Goal: Task Accomplishment & Management: Manage account settings

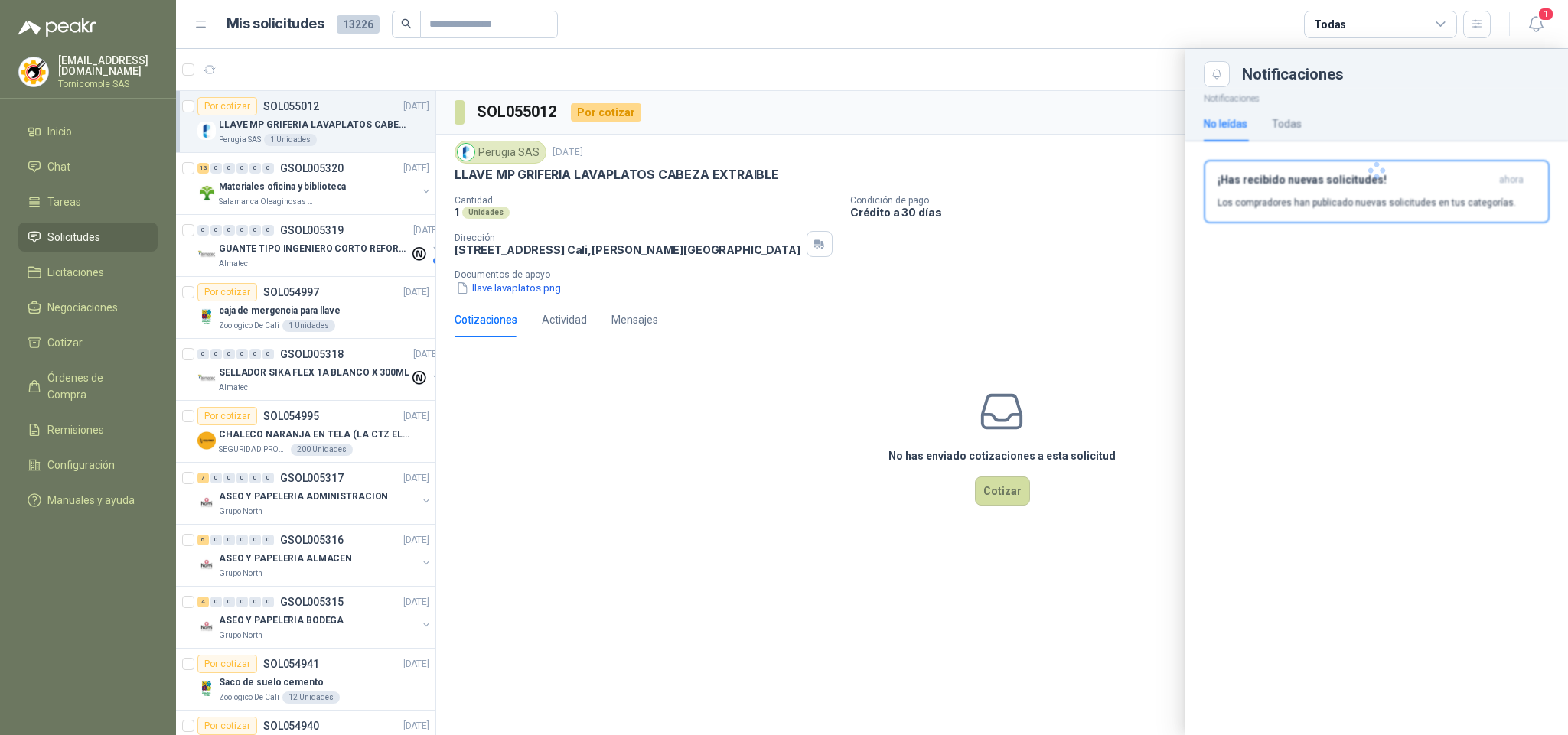
click at [1423, 176] on div at bounding box center [1376, 170] width 382 height 167
click at [1423, 187] on div "¡Has recibido nuevas solicitudes! ahora Los compradores han publicado nuevas so…" at bounding box center [1376, 192] width 319 height 36
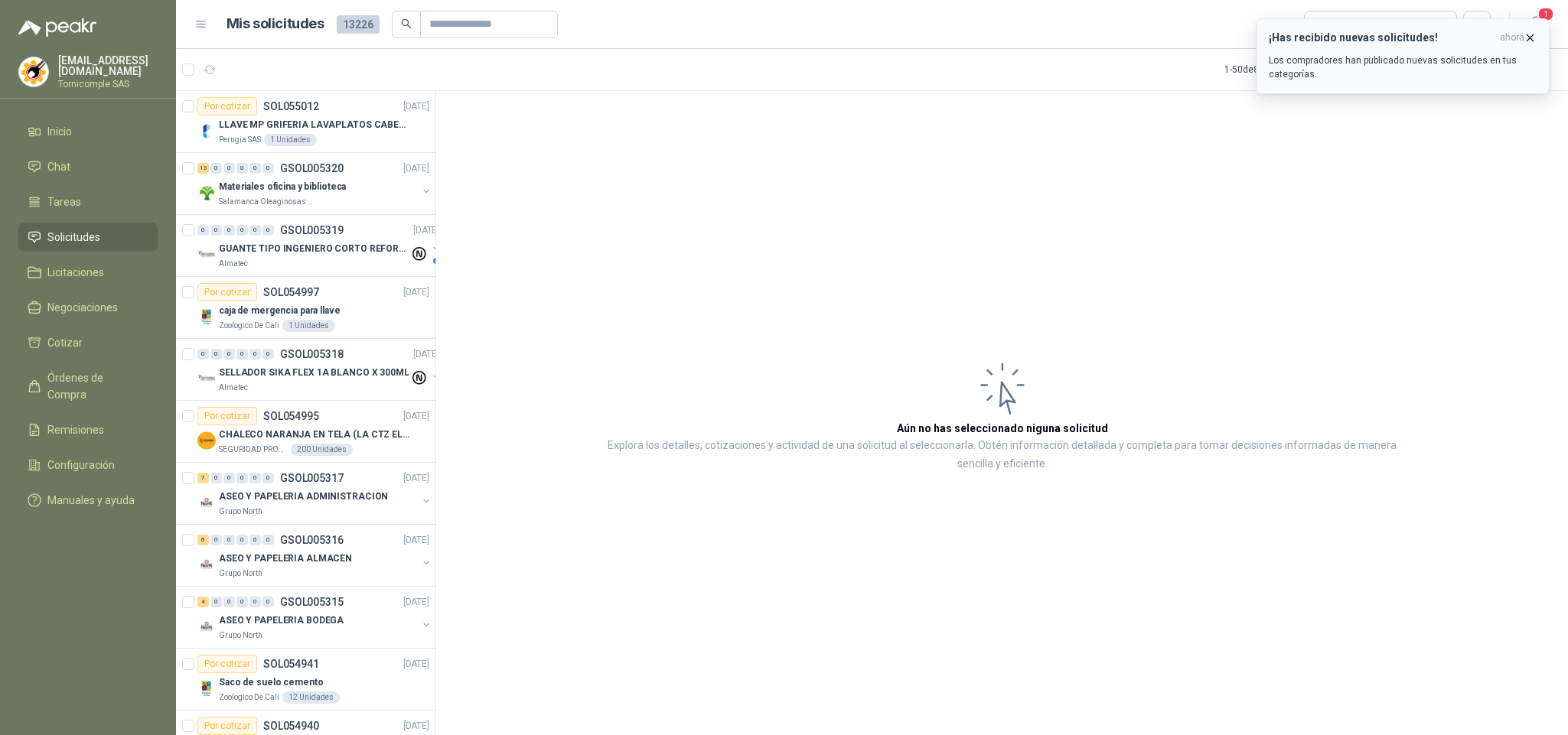
click at [1434, 49] on div "¡Has recibido nuevas solicitudes! ahora Los compradores han publicado nuevas so…" at bounding box center [1402, 56] width 268 height 50
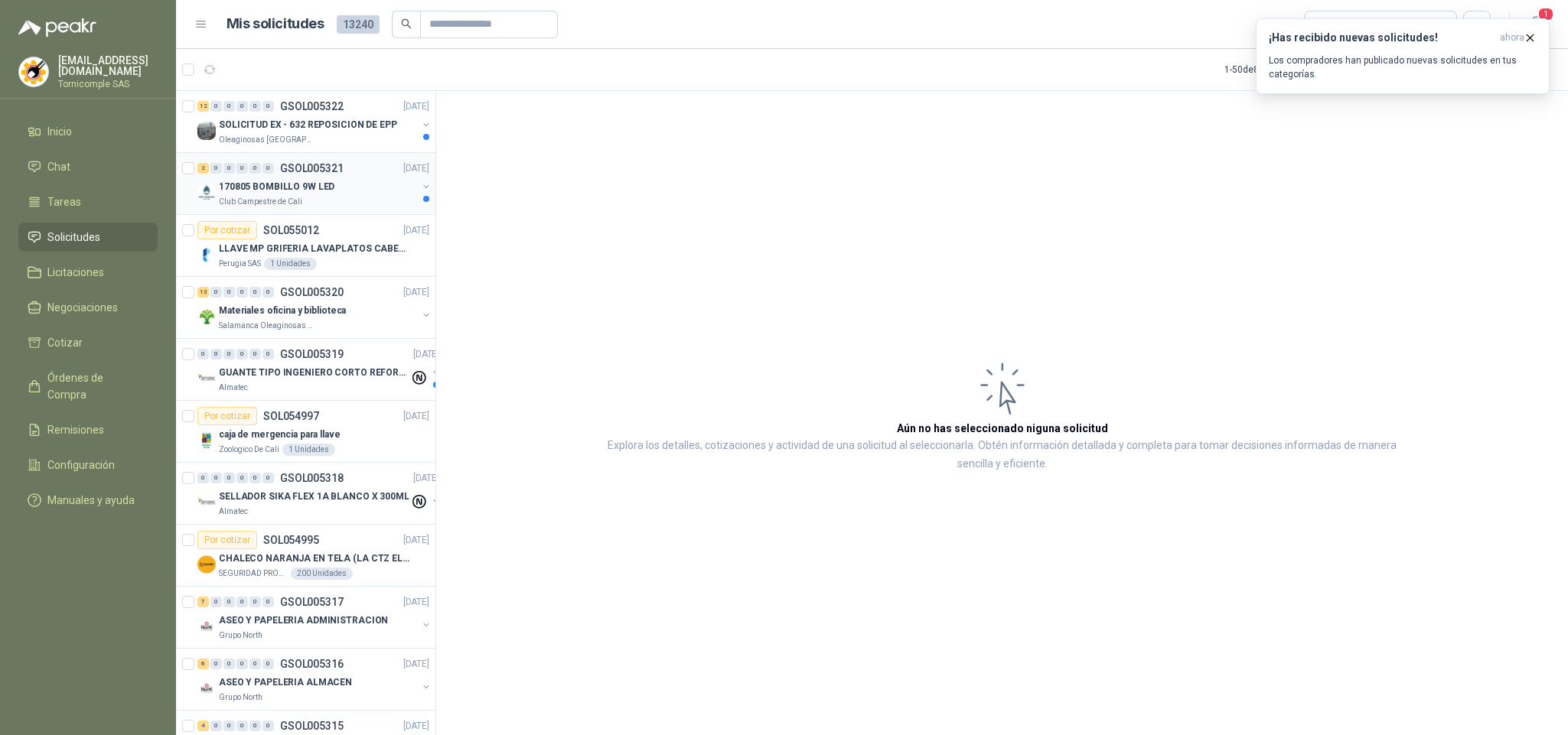
click at [300, 176] on div "2 0 0 0 0 0 GSOL005321 [DATE]" at bounding box center [315, 168] width 235 height 18
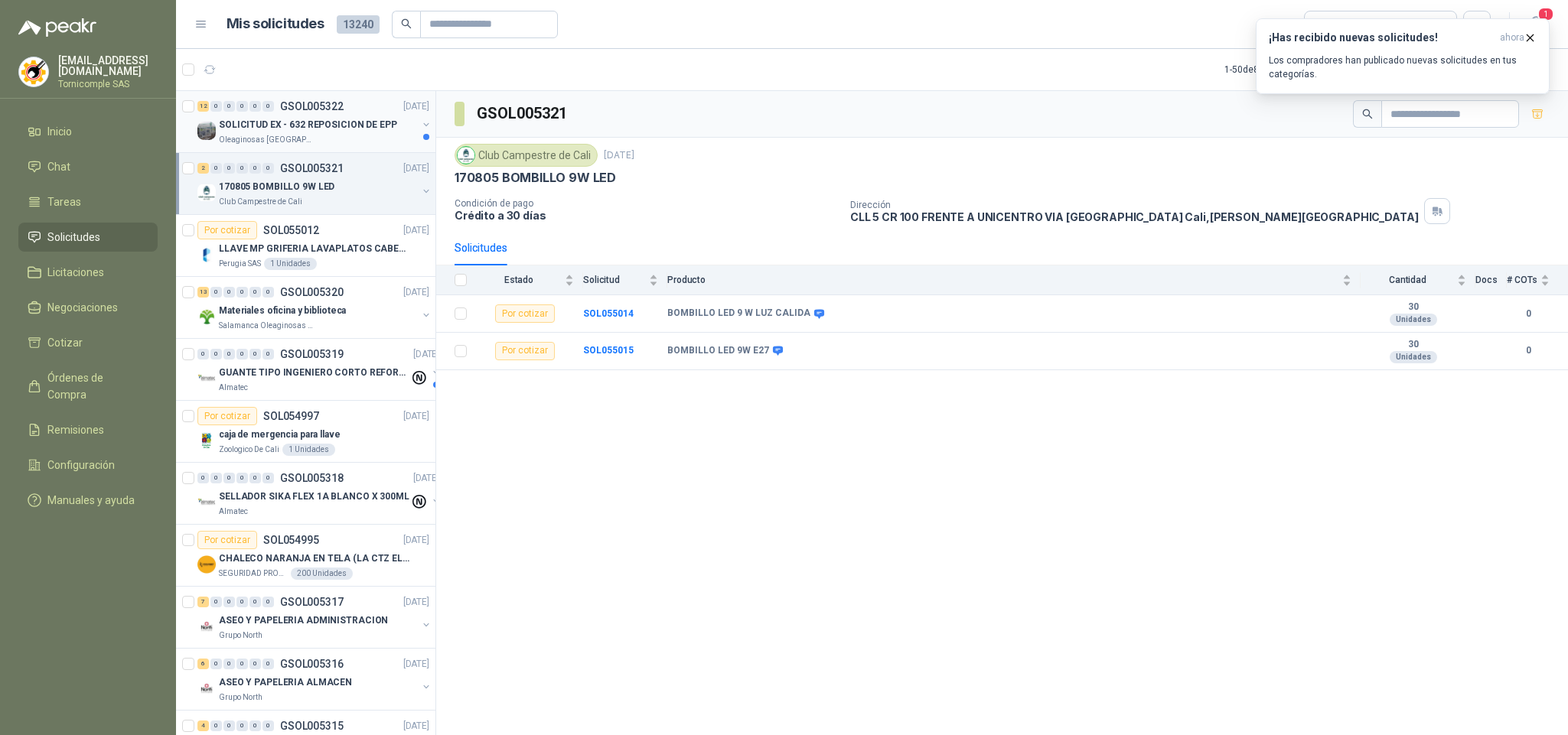
click at [313, 120] on p "SOLICITUD EX - 632 REPOSICION DE EPP" at bounding box center [307, 125] width 178 height 14
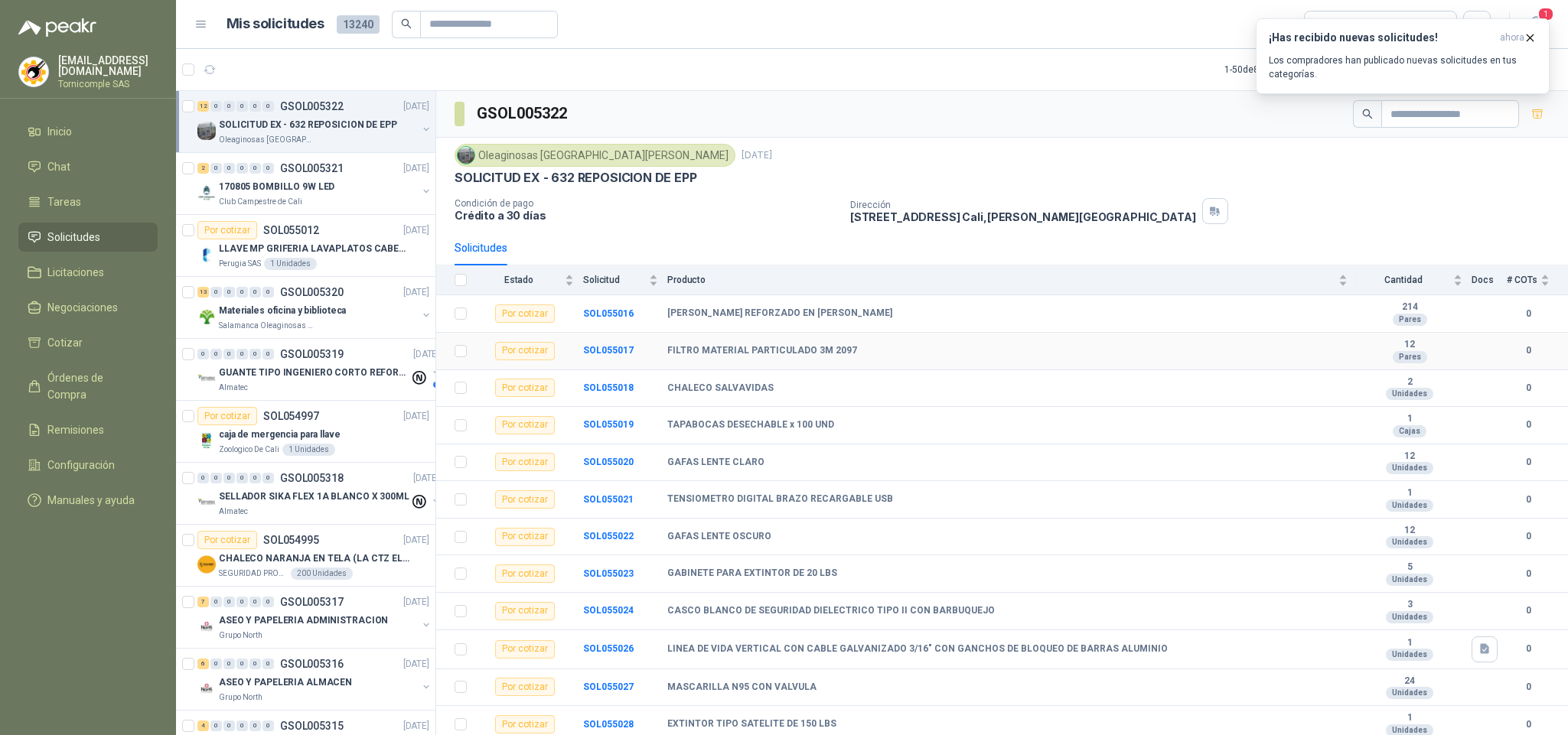
scroll to position [23, 0]
click at [1418, 62] on p "Los compradores han publicado nuevas solicitudes en tus categorías." at bounding box center [1402, 67] width 268 height 28
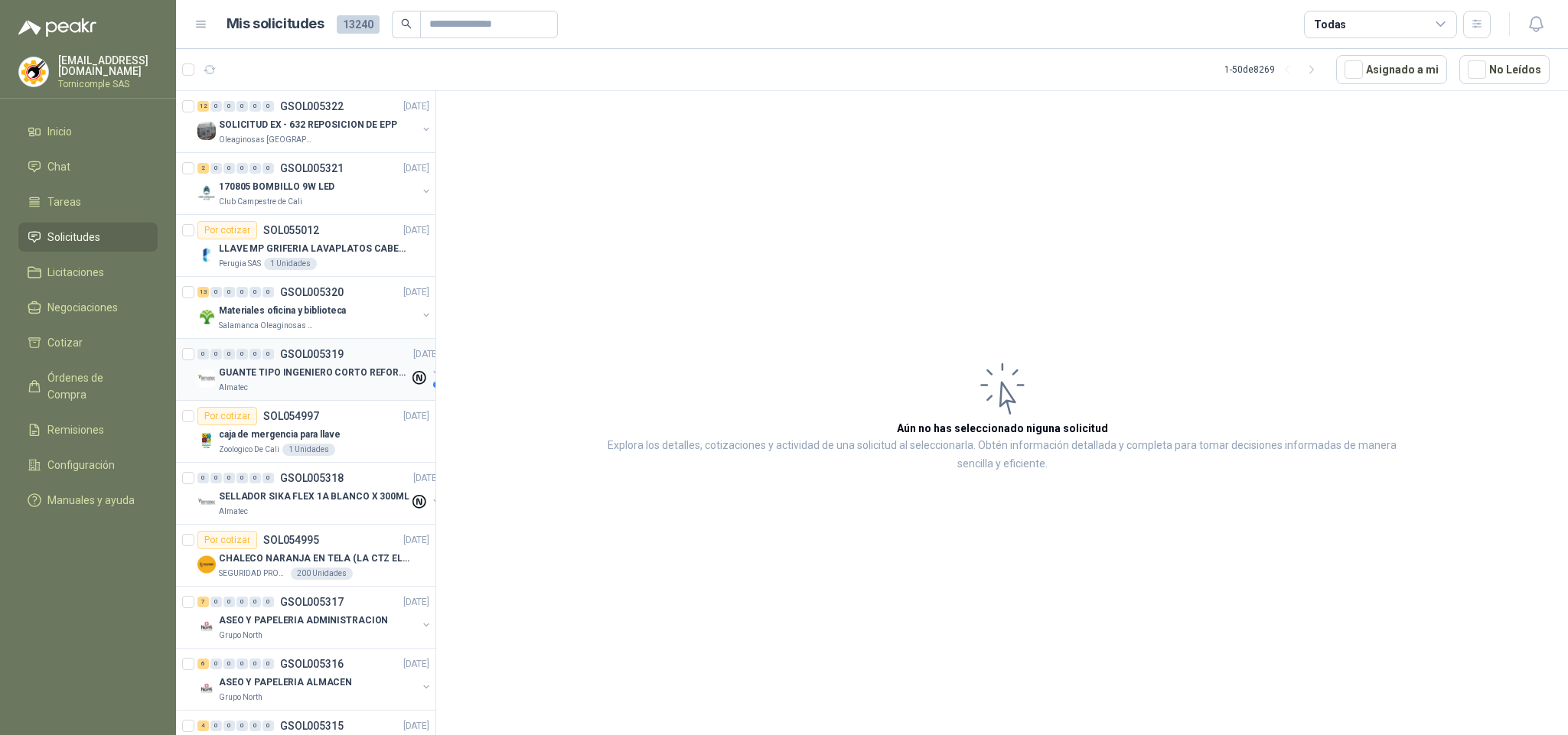
click at [317, 358] on p "GSOL005319" at bounding box center [312, 354] width 64 height 10
drag, startPoint x: 306, startPoint y: 316, endPoint x: 290, endPoint y: 238, distance: 79.6
click at [305, 313] on p "Materiales oficina y biblioteca" at bounding box center [281, 311] width 127 height 14
drag, startPoint x: 290, startPoint y: 236, endPoint x: 290, endPoint y: 210, distance: 26.0
click at [290, 234] on p "SOL055012" at bounding box center [291, 230] width 56 height 10
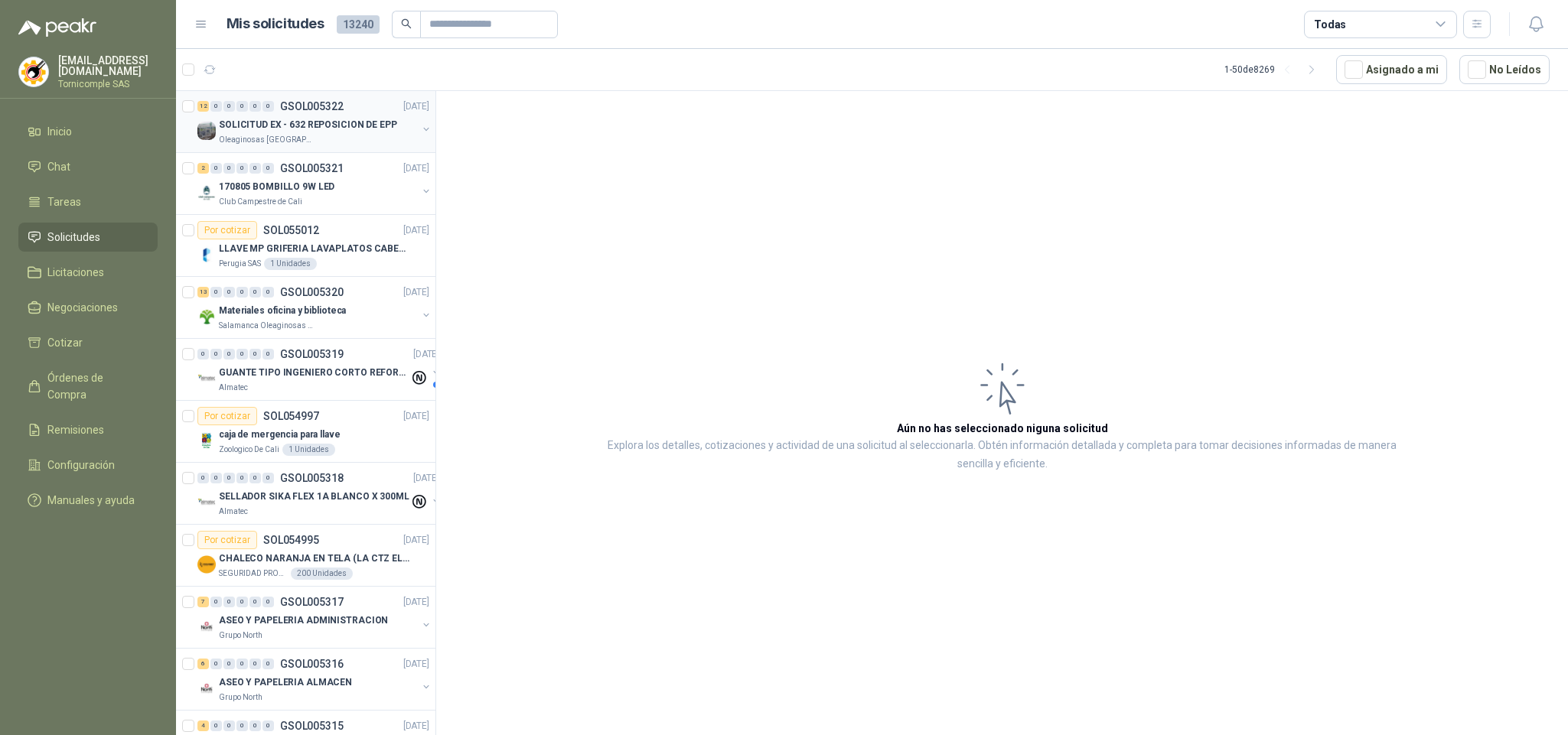
drag, startPoint x: 290, startPoint y: 202, endPoint x: 294, endPoint y: 148, distance: 54.1
click at [290, 199] on p "Club Campestre de Cali" at bounding box center [259, 201] width 83 height 12
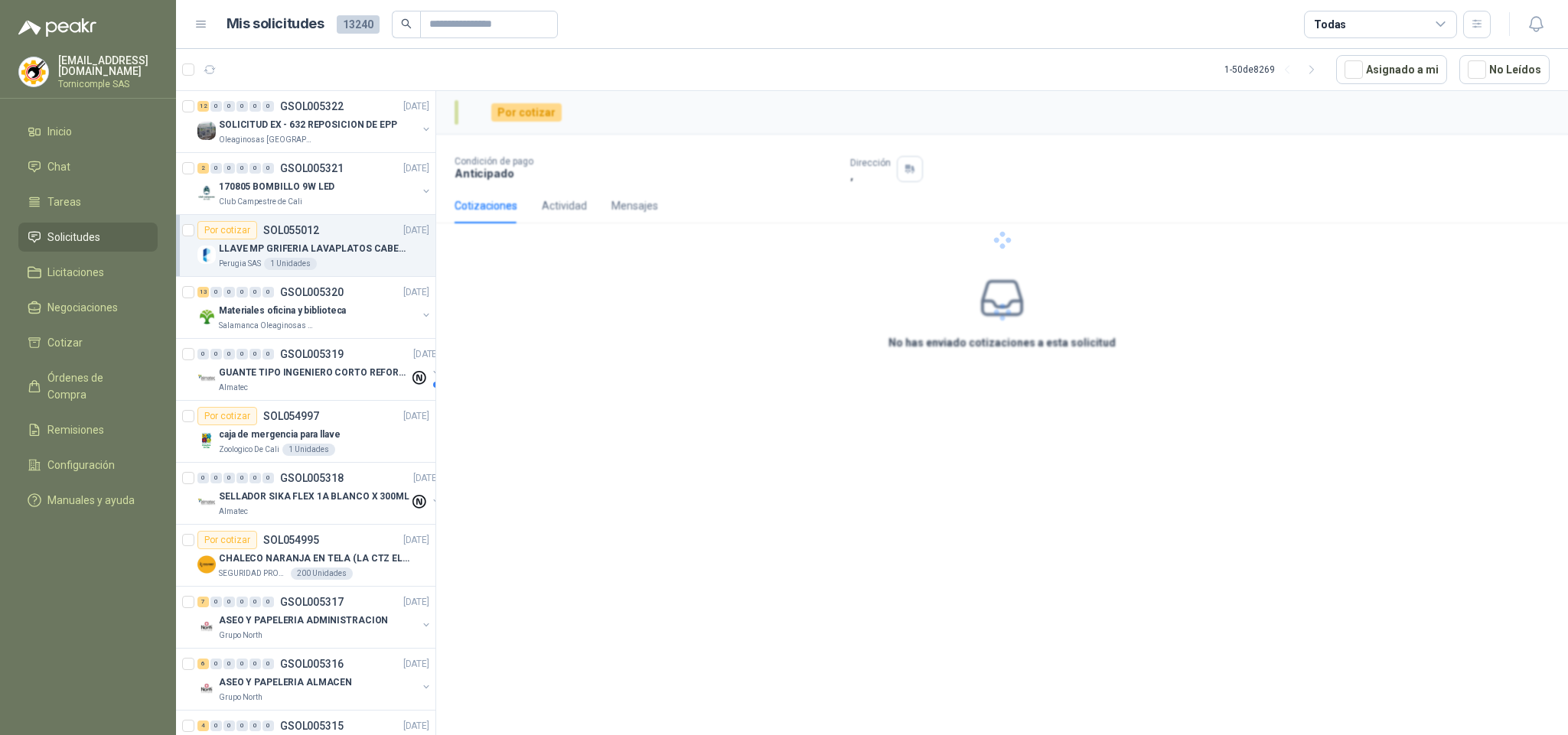
drag, startPoint x: 294, startPoint y: 148, endPoint x: 455, endPoint y: 0, distance: 218.7
click at [296, 145] on div "12 0 0 0 0 0 GSOL005322 [DATE] SOLICITUD EX - 632 REPOSICION [PERSON_NAME] Olea…" at bounding box center [306, 121] width 259 height 62
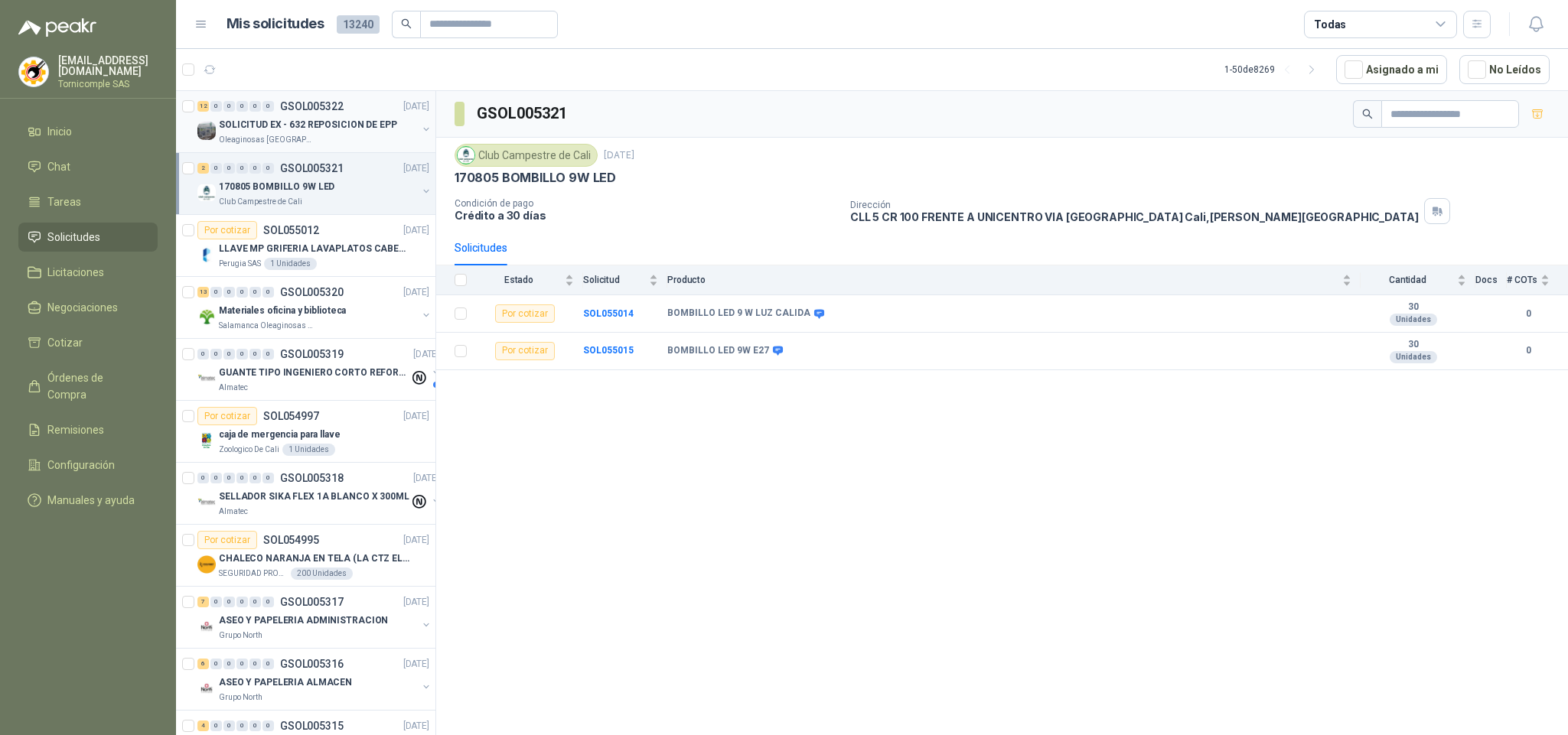
click at [294, 118] on p "SOLICITUD EX - 632 REPOSICION DE EPP" at bounding box center [307, 125] width 178 height 14
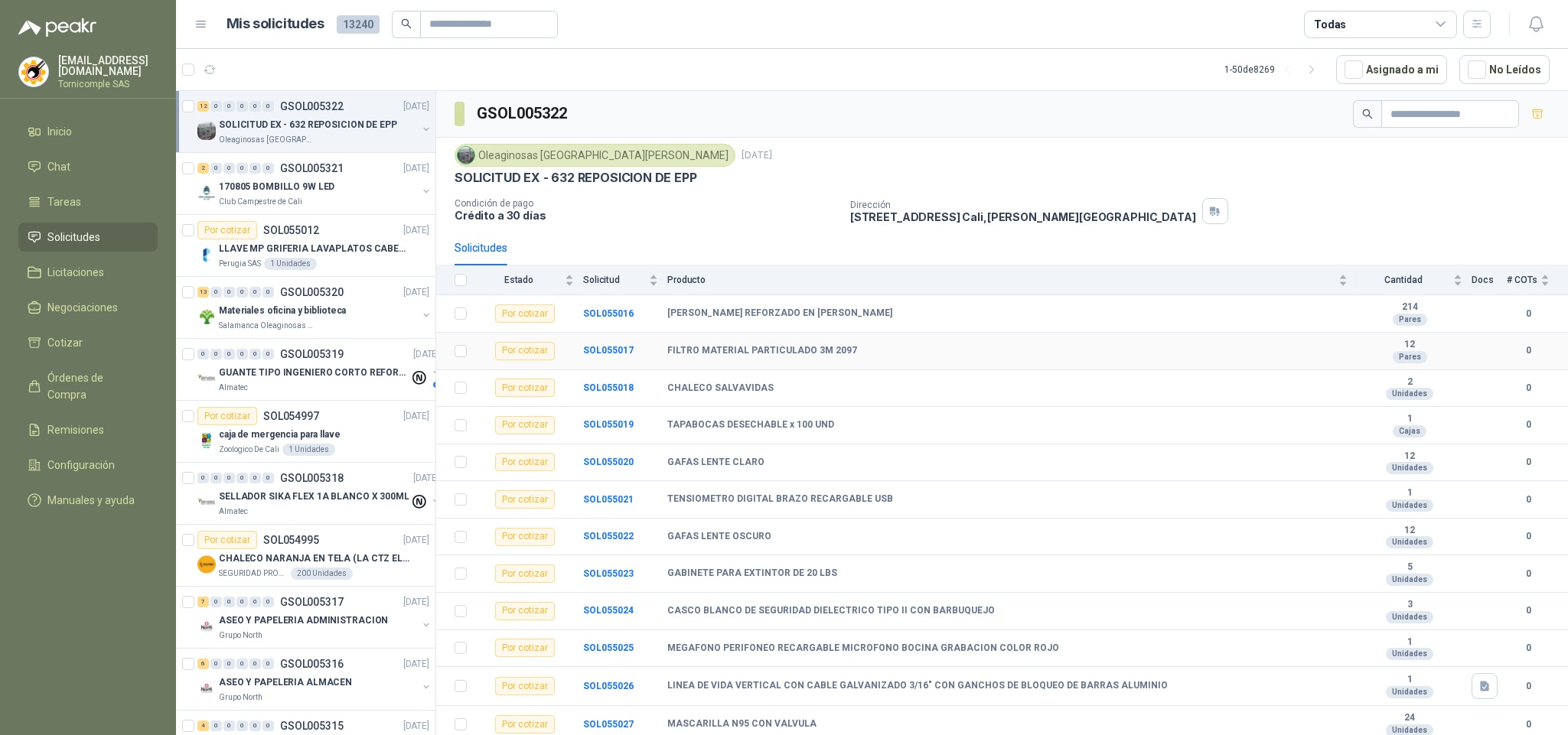
scroll to position [62, 0]
